Goal: Task Accomplishment & Management: Manage account settings

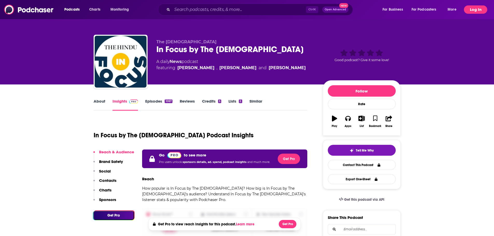
click at [466, 9] on button "Log In" at bounding box center [475, 9] width 23 height 8
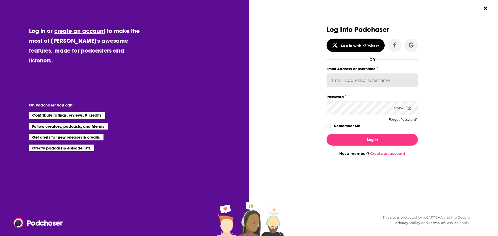
click at [392, 79] on input "Email Address or Username" at bounding box center [372, 80] width 91 height 14
type input "tessvanden"
click at [408, 109] on icon "Dialog" at bounding box center [409, 108] width 5 height 4
drag, startPoint x: 330, startPoint y: 125, endPoint x: 338, endPoint y: 130, distance: 9.0
click at [328, 125] on icon "Dialog" at bounding box center [328, 126] width 3 height 3
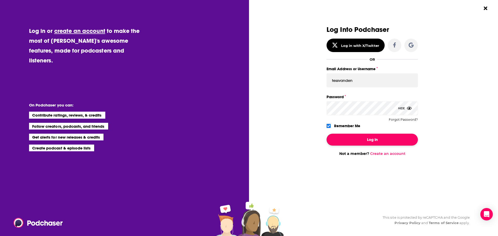
click at [353, 135] on button "Log In" at bounding box center [372, 140] width 91 height 12
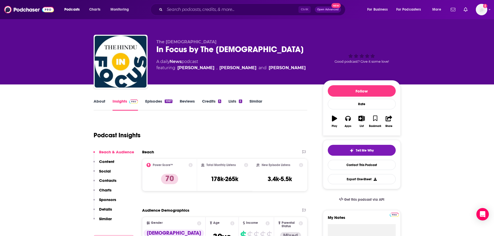
click at [213, 144] on div "Podcast Insights" at bounding box center [199, 132] width 210 height 26
click at [424, 80] on div "The [DEMOGRAPHIC_DATA] In Focus by The [DEMOGRAPHIC_DATA] 70 A daily News podca…" at bounding box center [247, 42] width 494 height 85
